Goal: Information Seeking & Learning: Learn about a topic

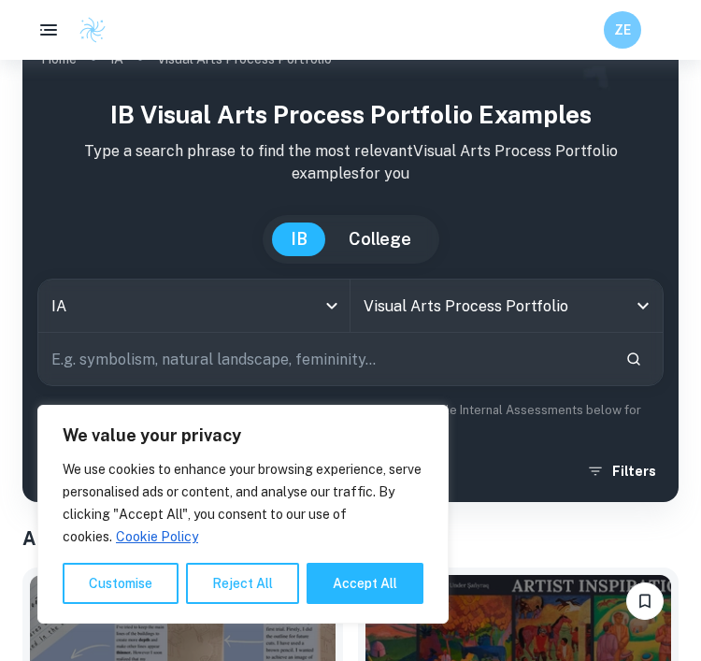
scroll to position [106, 0]
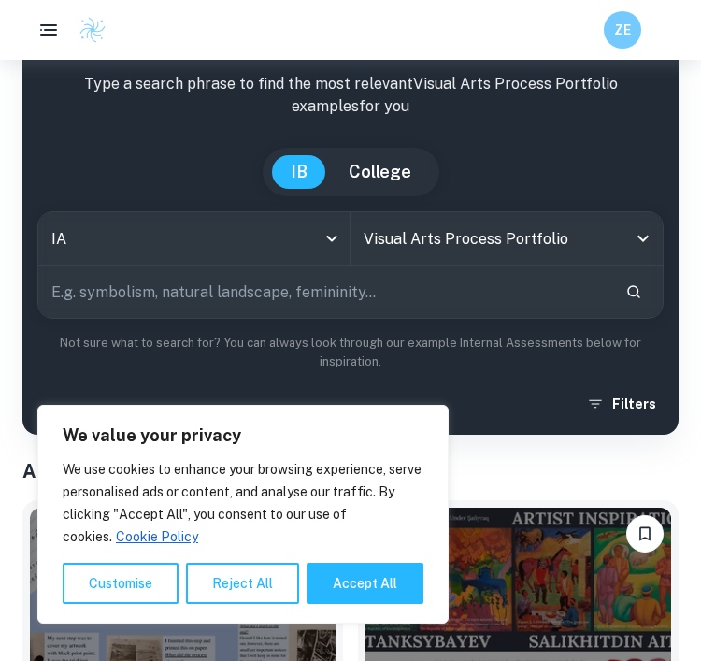
click at [395, 604] on button "Accept All" at bounding box center [365, 583] width 117 height 41
checkbox input "true"
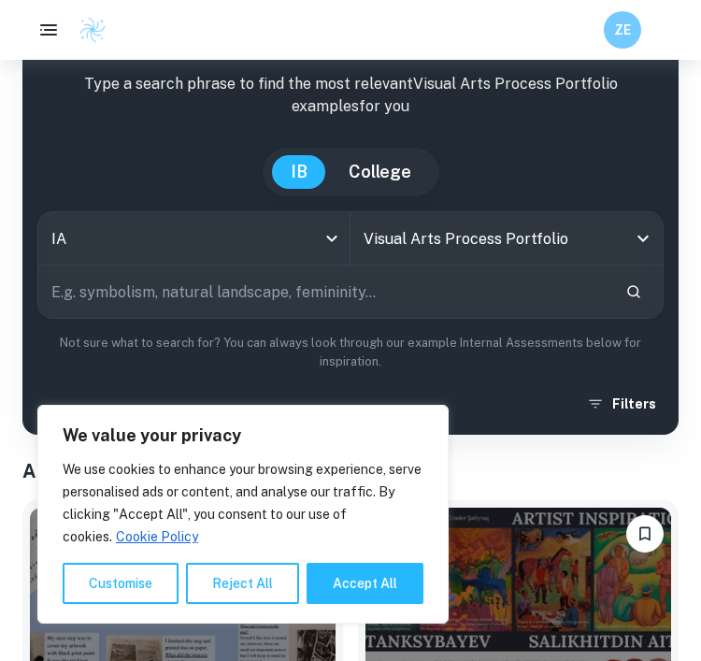
checkbox input "true"
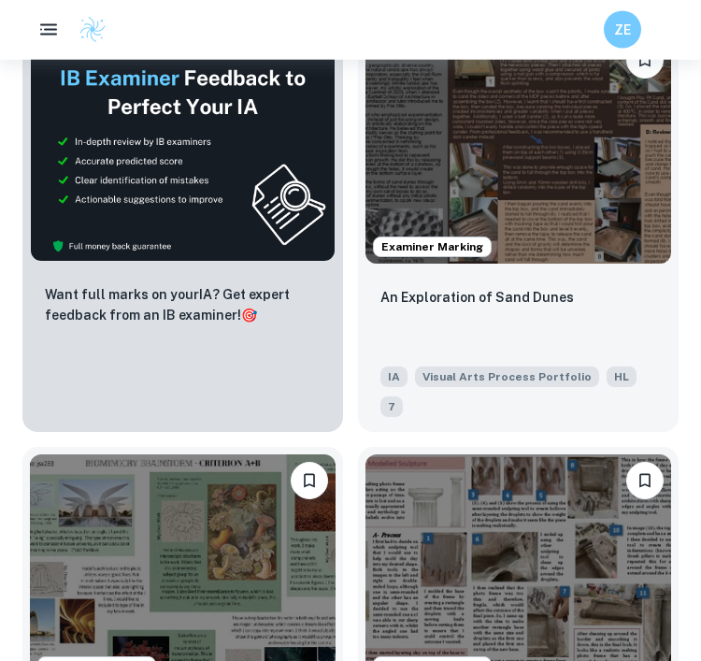
scroll to position [999, 0]
click at [499, 315] on div "An Exploration of Sand Dunes" at bounding box center [519, 318] width 276 height 64
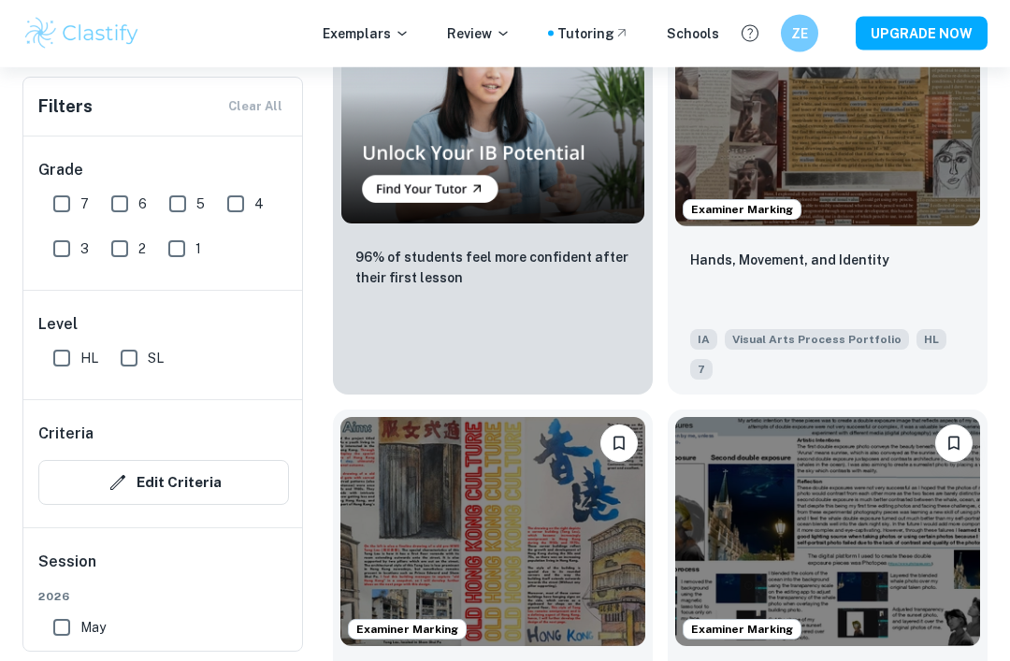
scroll to position [1757, 0]
click at [499, 316] on div "Hands, Movement, and Identity IA Visual Arts Process Portfolio HL 7" at bounding box center [828, 314] width 320 height 161
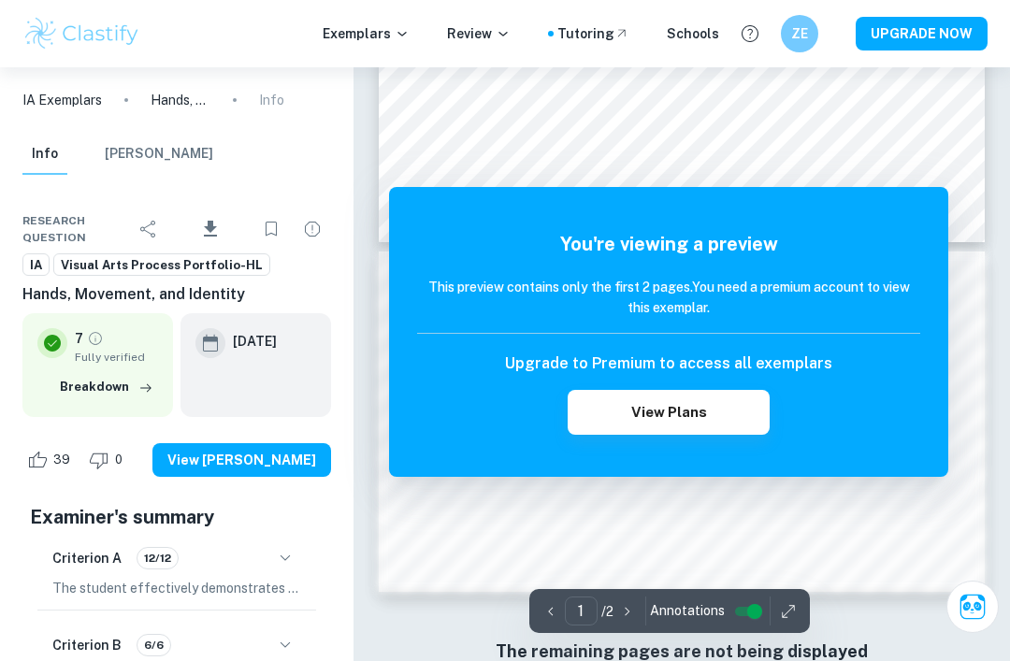
scroll to position [30, 0]
